Goal: Navigation & Orientation: Find specific page/section

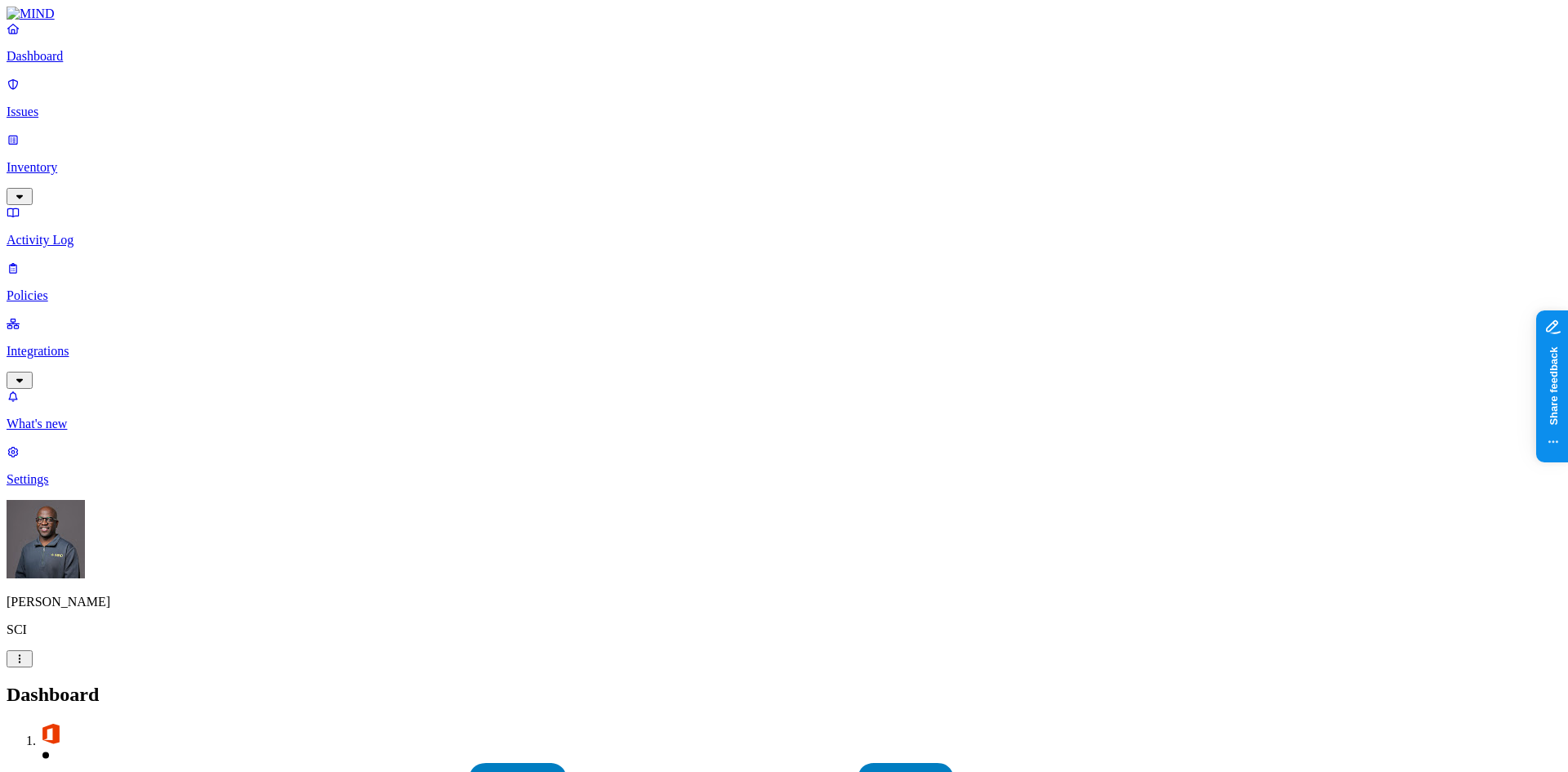
click at [67, 105] on p "Issues" at bounding box center [784, 112] width 1555 height 15
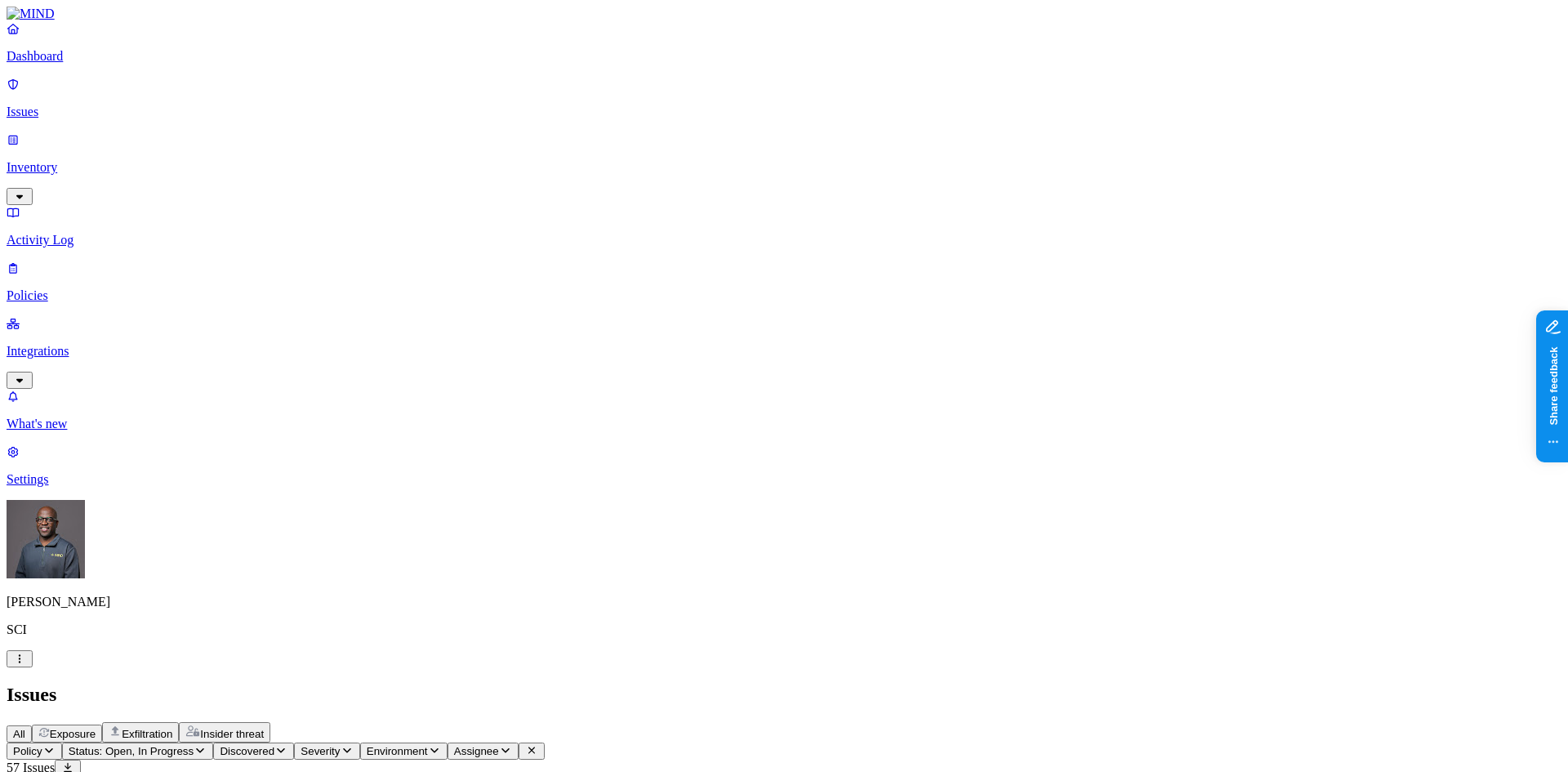
click at [81, 105] on p "Issues" at bounding box center [784, 112] width 1555 height 15
click at [74, 160] on p "Inventory" at bounding box center [784, 167] width 1555 height 15
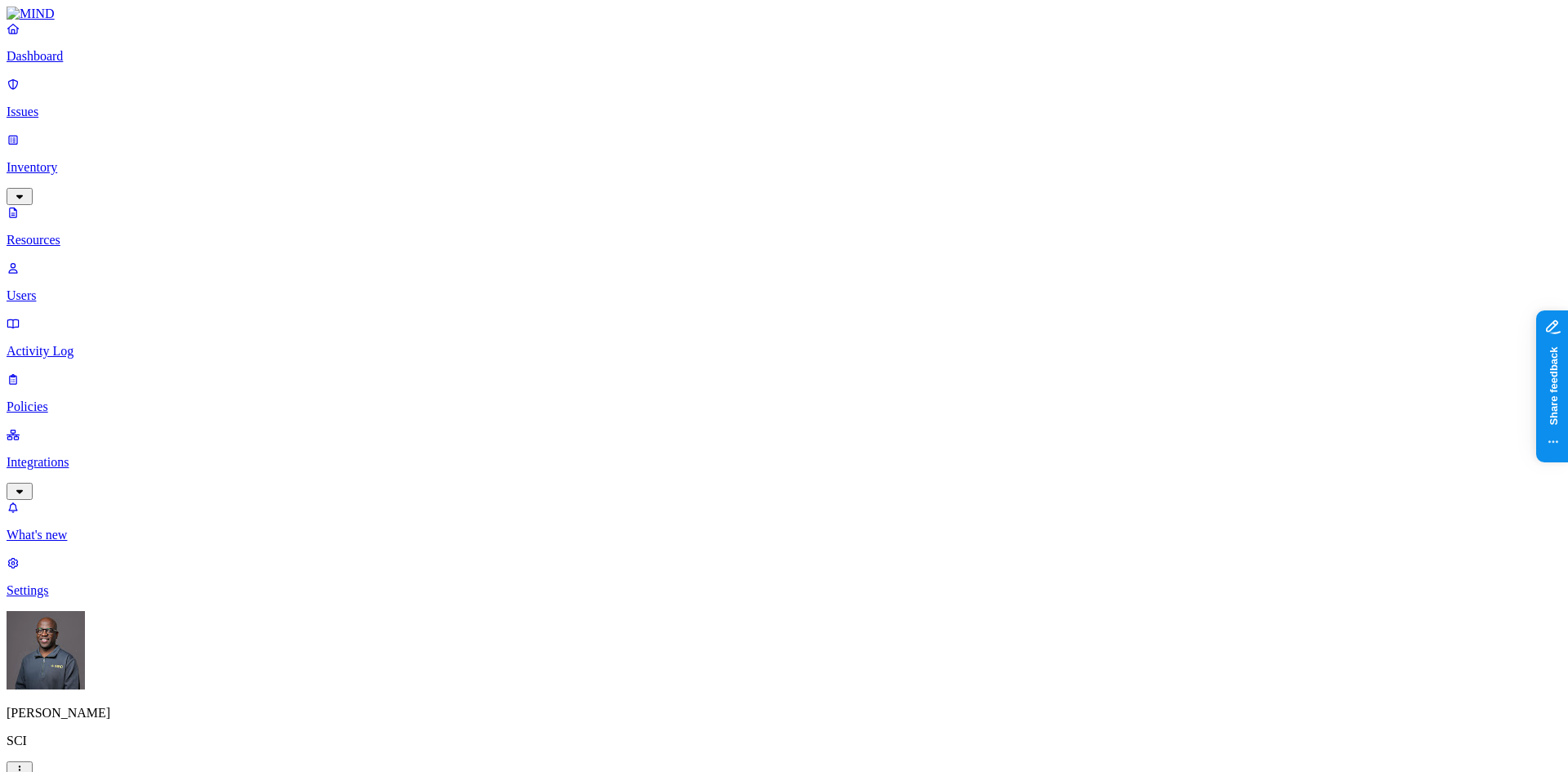
click at [508, 204] on span "Secrets" at bounding box center [508, 211] width 38 height 14
click at [777, 267] on button "button" at bounding box center [784, 270] width 13 height 5
click at [777, 328] on button "button" at bounding box center [784, 331] width 13 height 5
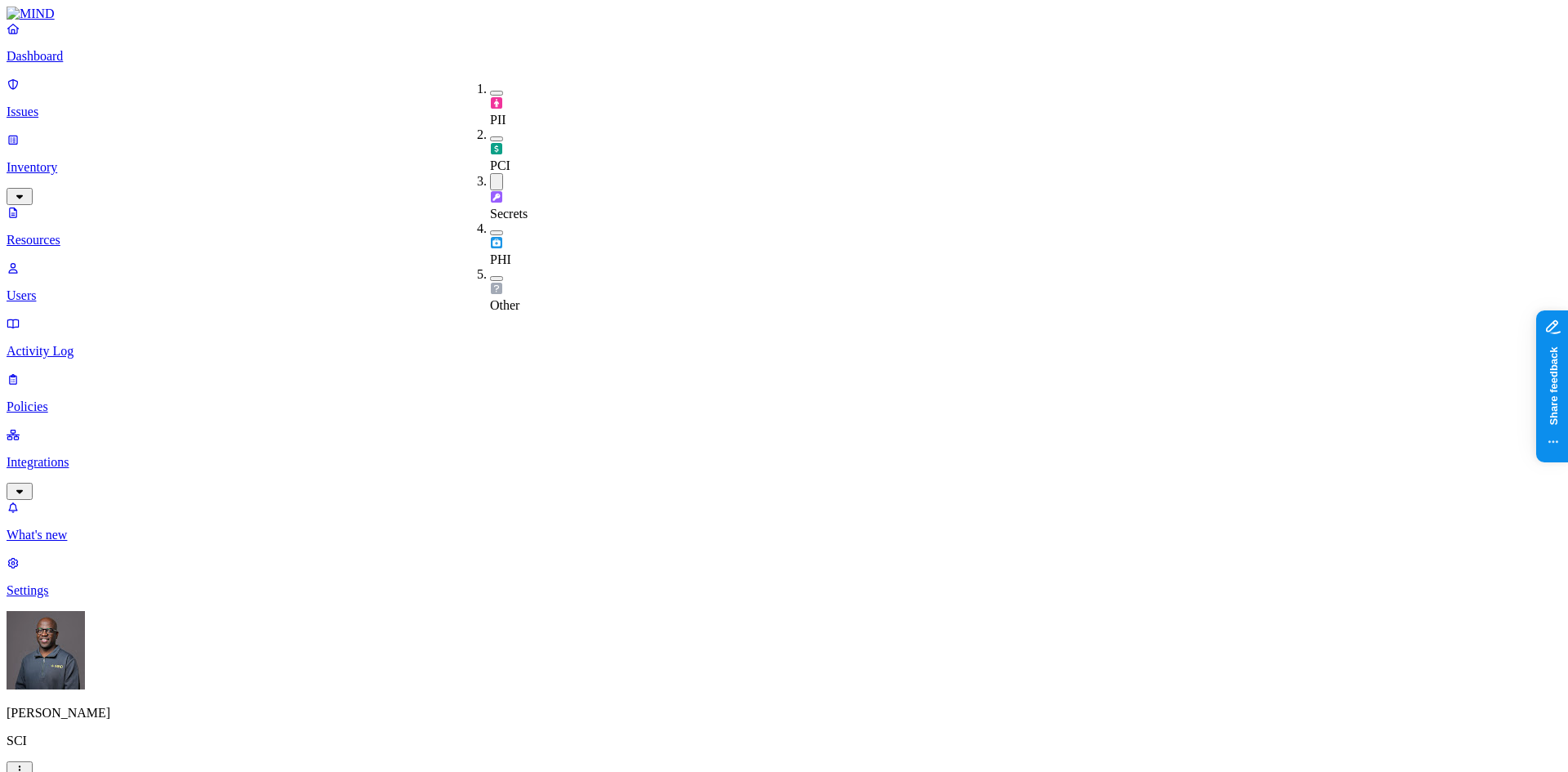
click at [490, 173] on button "button" at bounding box center [496, 182] width 13 height 17
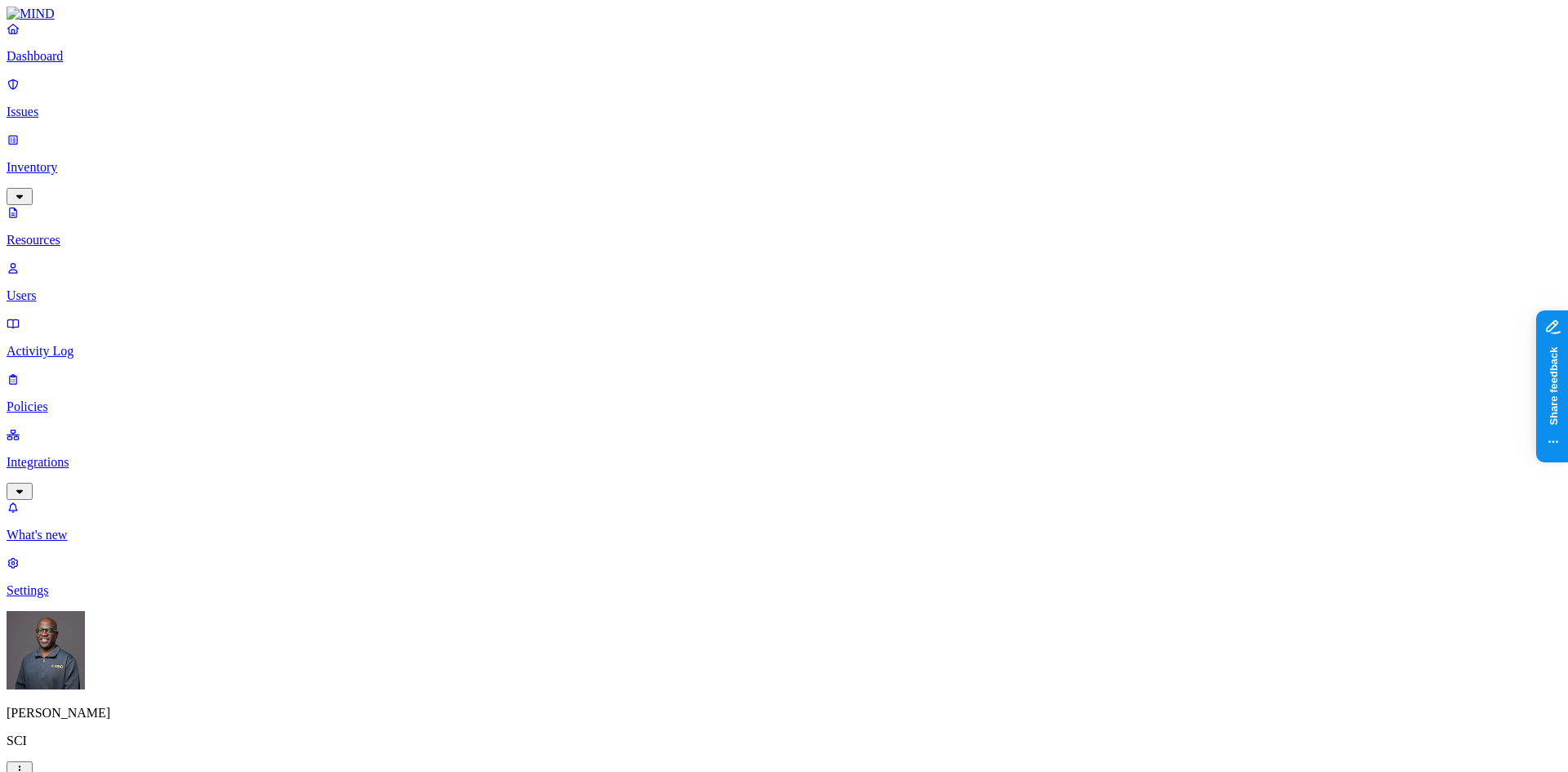
click at [26, 764] on icon "button" at bounding box center [20, 769] width 13 height 11
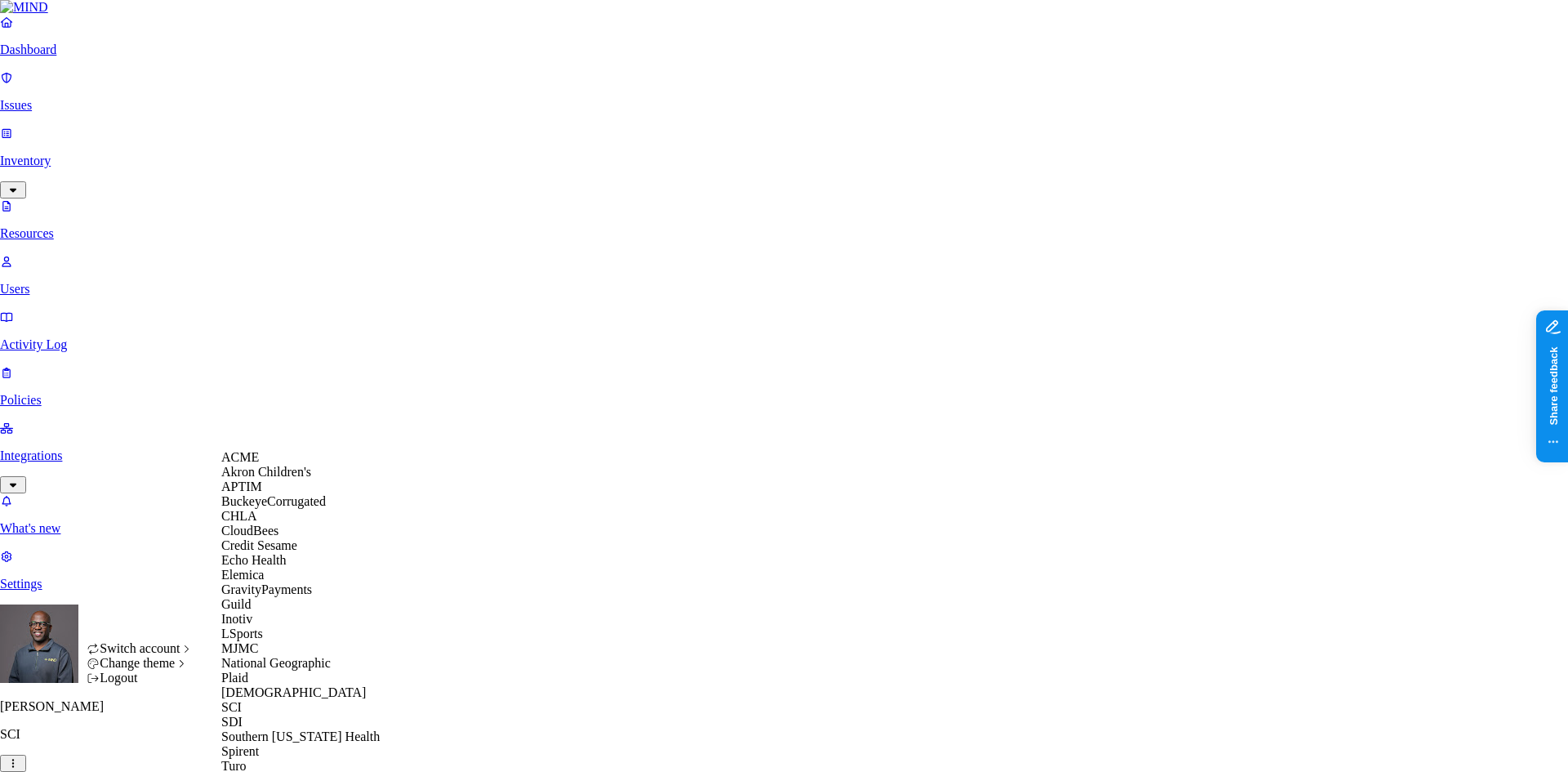
click at [273, 538] on span "CloudBees" at bounding box center [249, 530] width 57 height 14
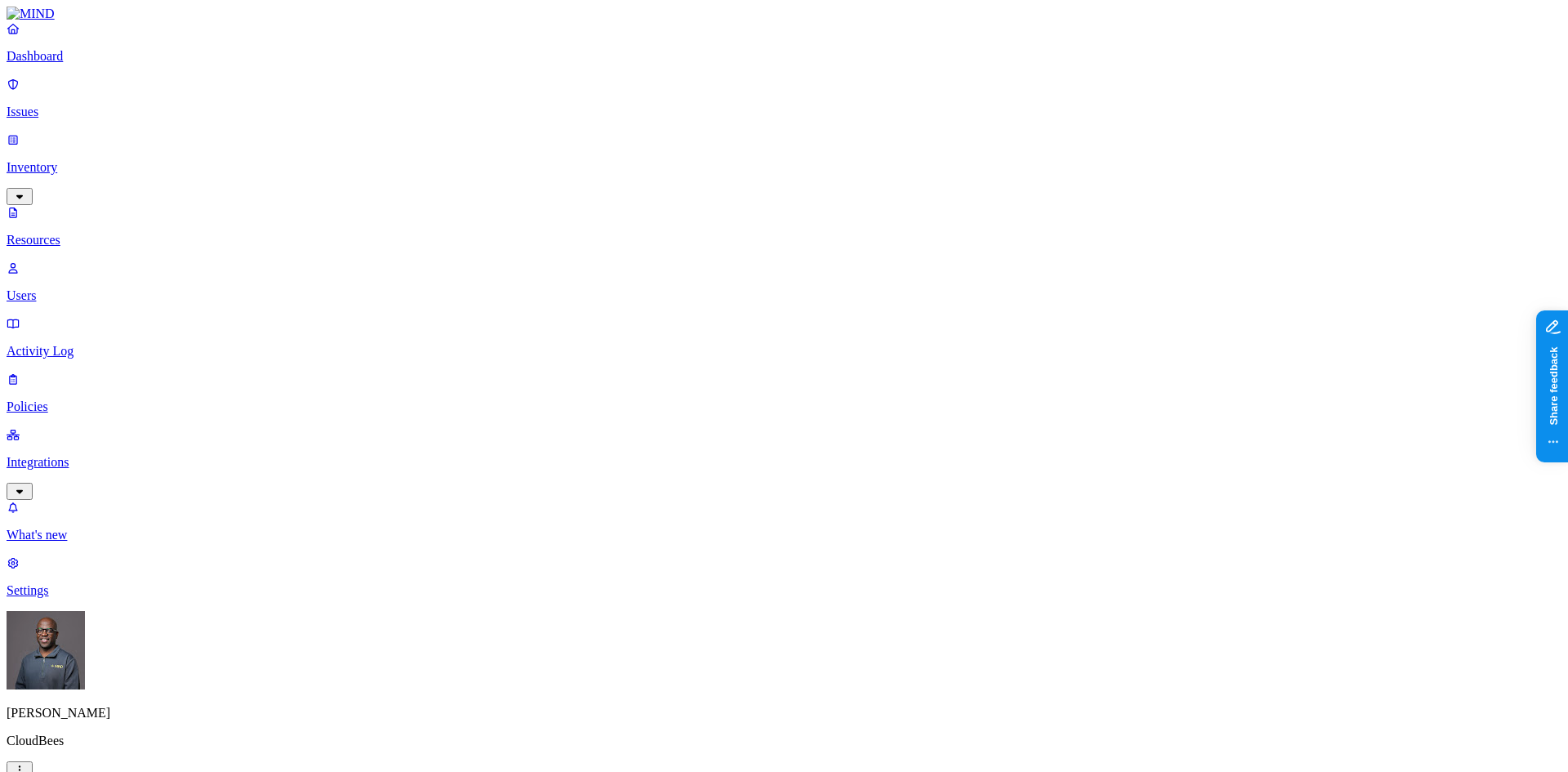
click at [67, 288] on p "Users" at bounding box center [784, 296] width 1555 height 15
click at [84, 233] on p "Resources" at bounding box center [784, 240] width 1555 height 15
click at [79, 455] on p "Integrations" at bounding box center [784, 462] width 1555 height 15
click at [87, 472] on p "Endpoints" at bounding box center [784, 480] width 1555 height 15
